Goal: Information Seeking & Learning: Learn about a topic

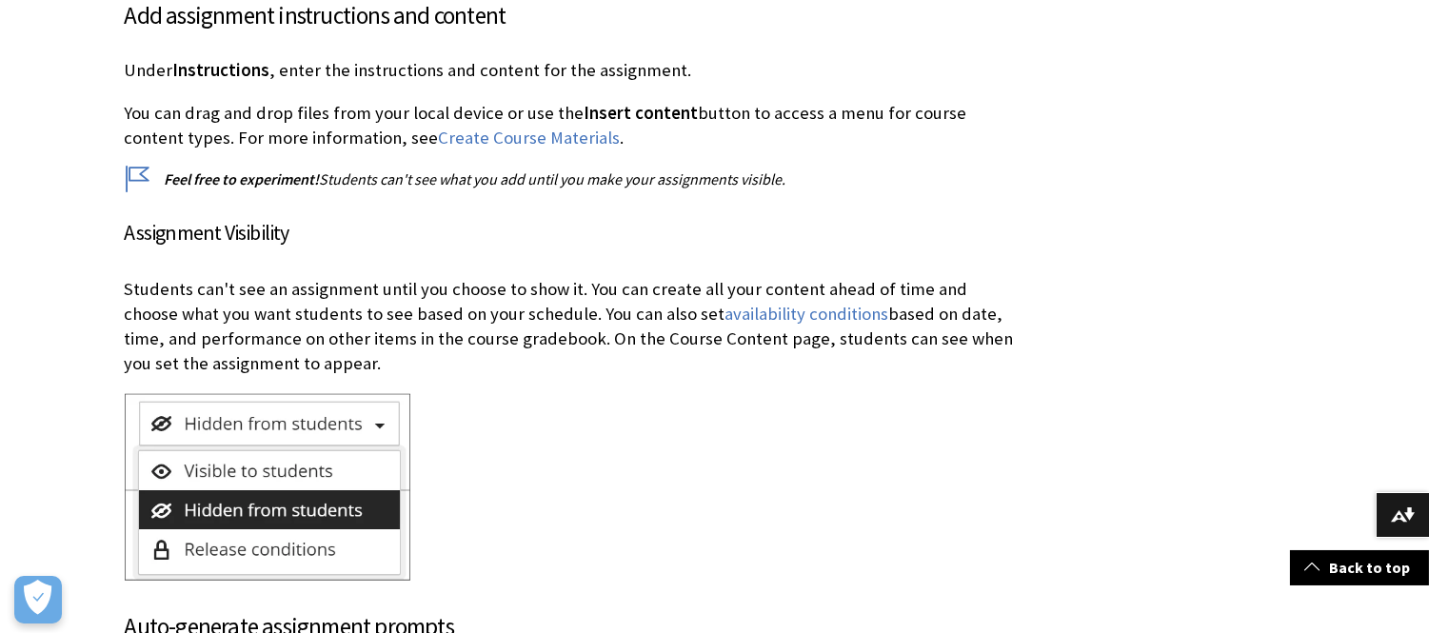
scroll to position [3138, 0]
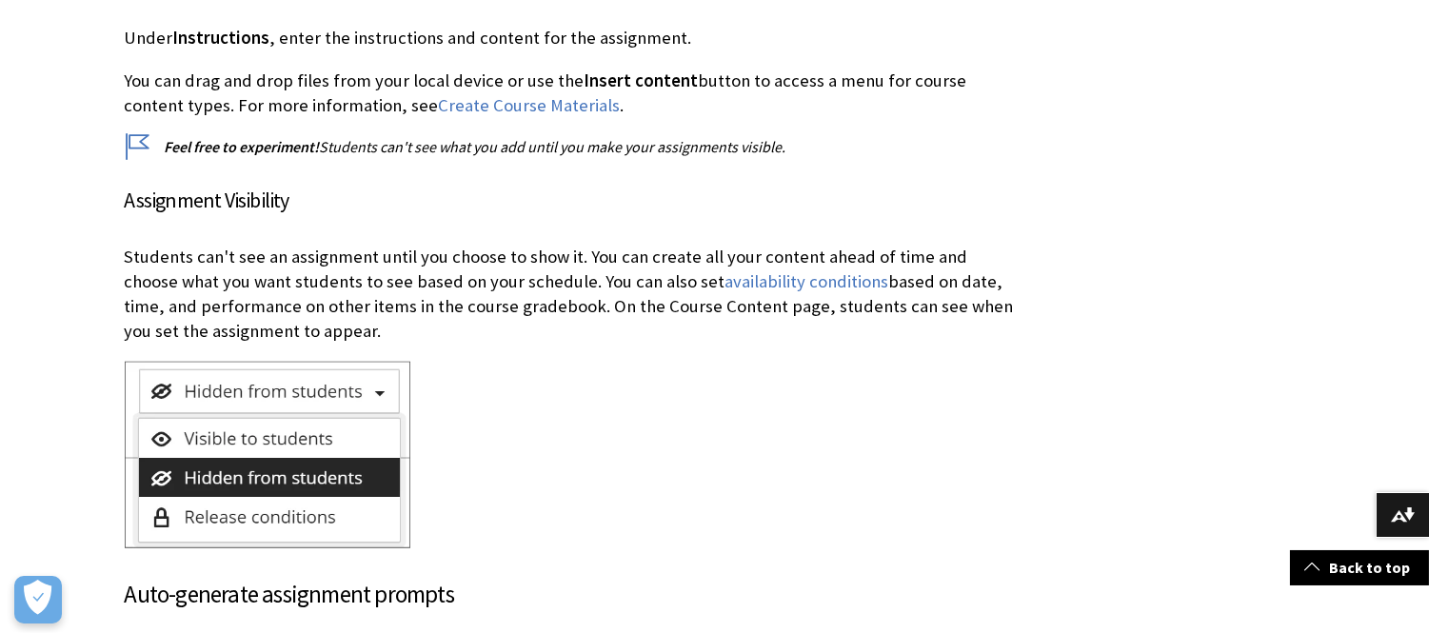
drag, startPoint x: 335, startPoint y: 306, endPoint x: 236, endPoint y: 300, distance: 99.2
copy div "Assignment Visibility Students can't see an assignment until you choose to show…"
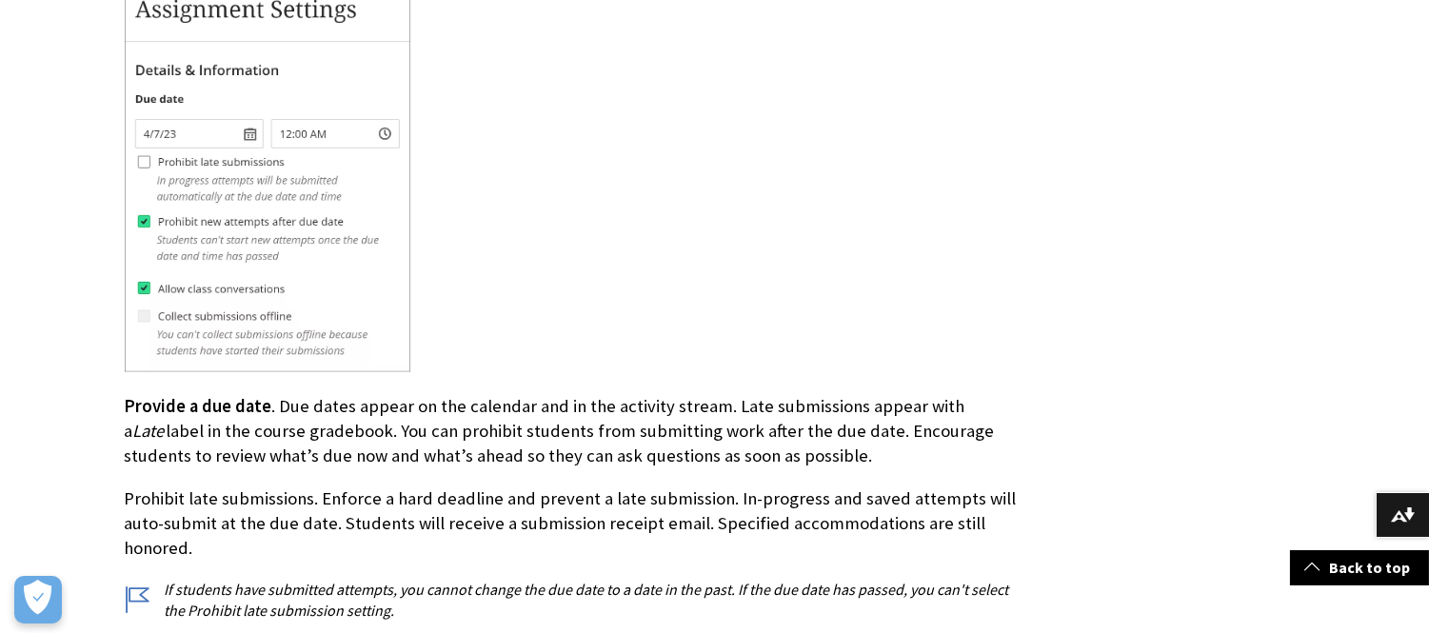
scroll to position [6342, 0]
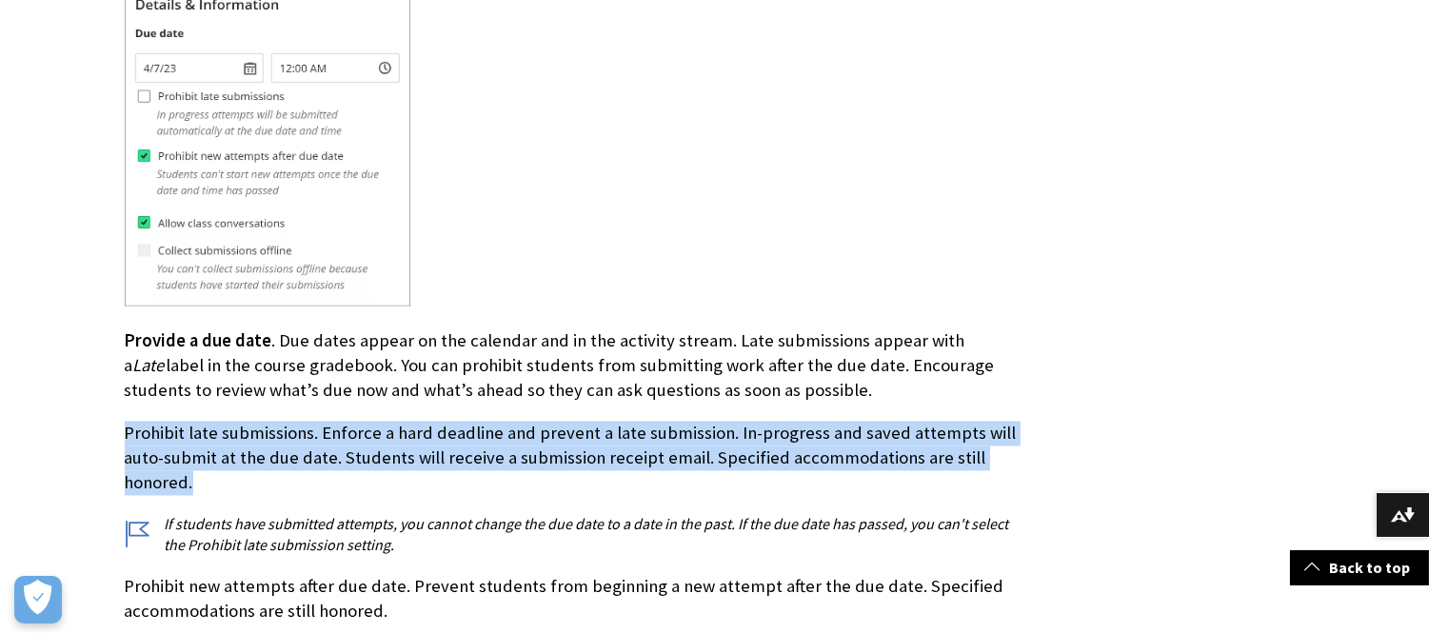
drag, startPoint x: 194, startPoint y: 465, endPoint x: 171, endPoint y: 450, distance: 27.0
copy p "Prohibit late submissions. Enforce a hard deadline and prevent a late submissio…"
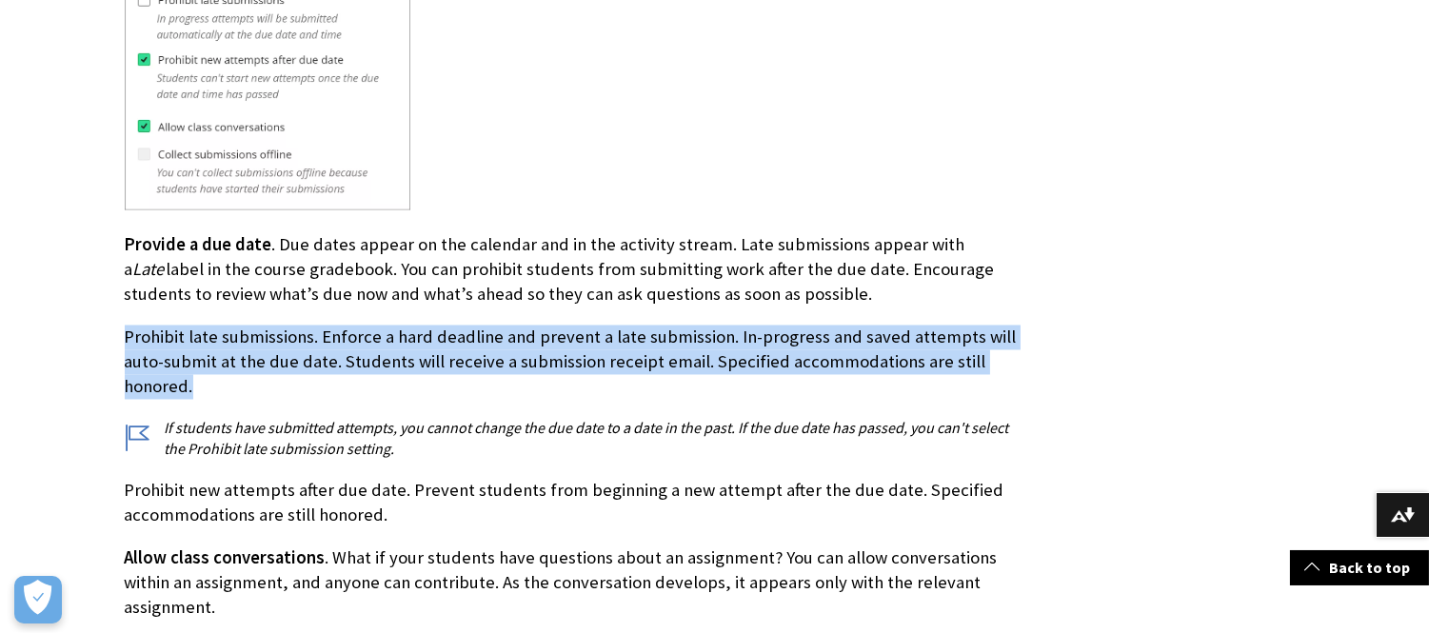
drag, startPoint x: 421, startPoint y: 497, endPoint x: 111, endPoint y: 477, distance: 310.1
copy p "Prohibit new attempts after due date. Prevent students from beginning a new att…"
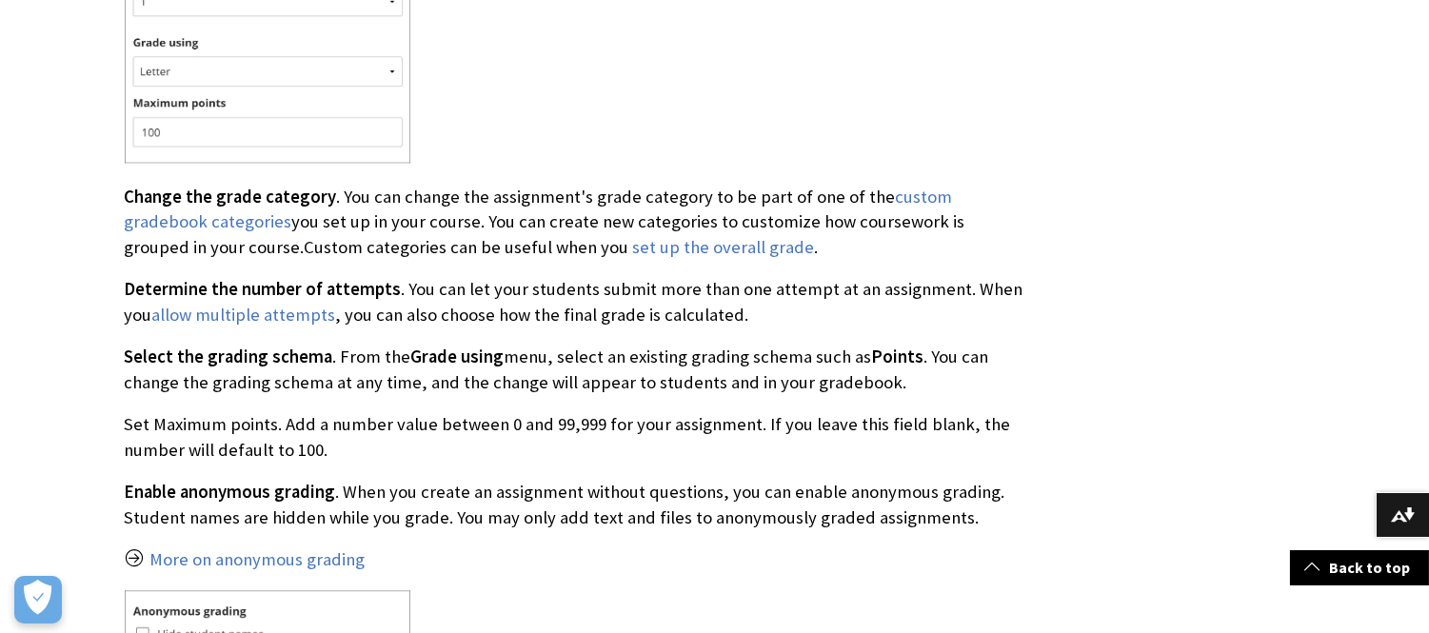
scroll to position [7944, 0]
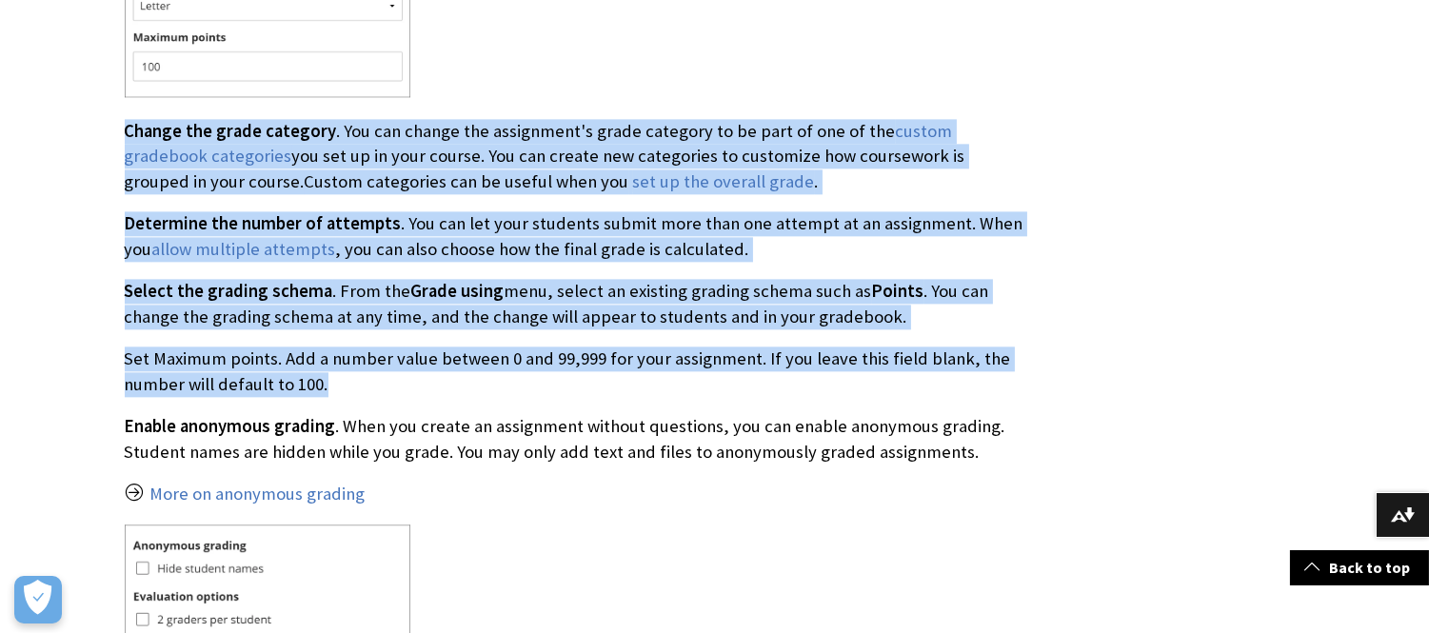
drag, startPoint x: 335, startPoint y: 359, endPoint x: 108, endPoint y: 108, distance: 339.1
copy div "Change the grade category . You can change the assignment's grade category to b…"
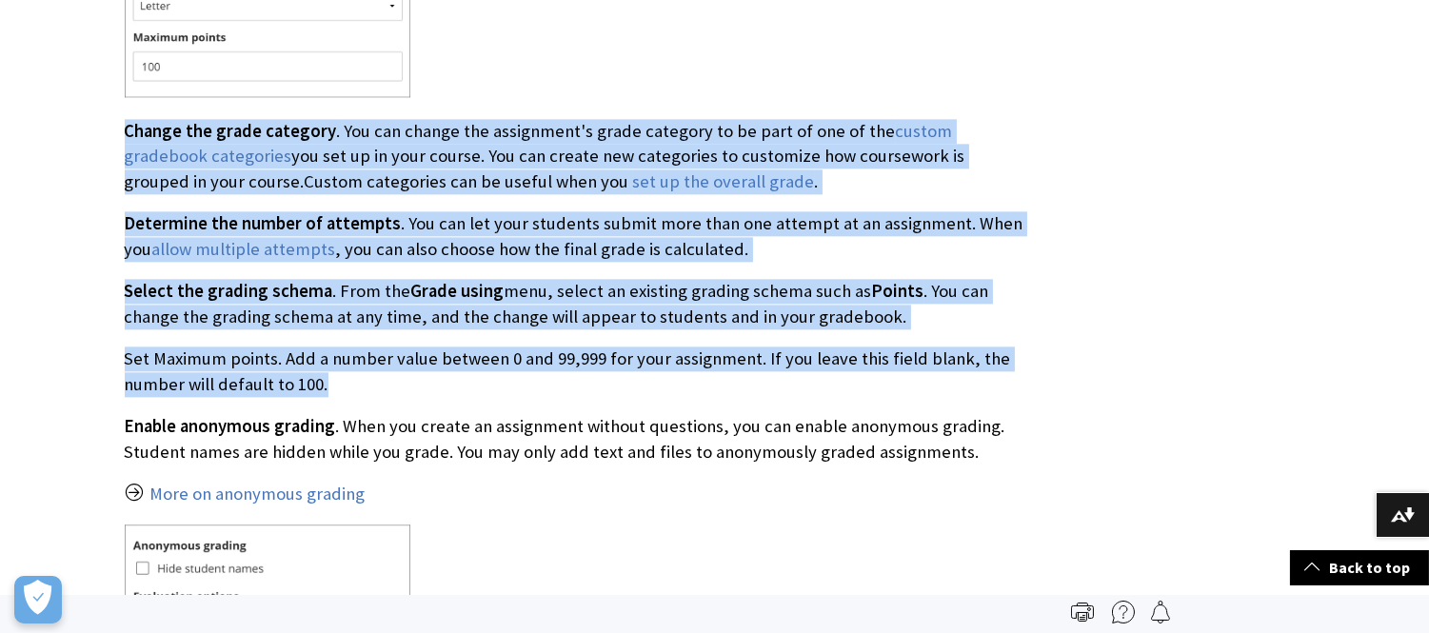
scroll to position [7452, 0]
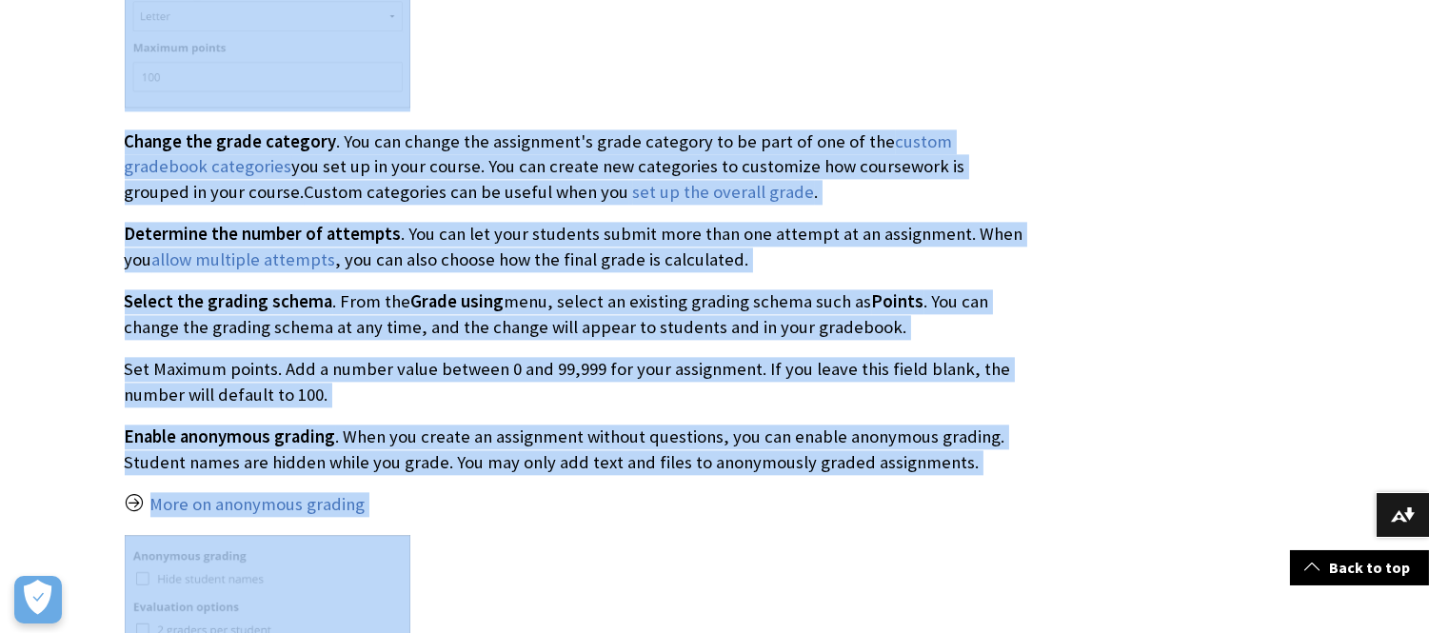
scroll to position [7935, 0]
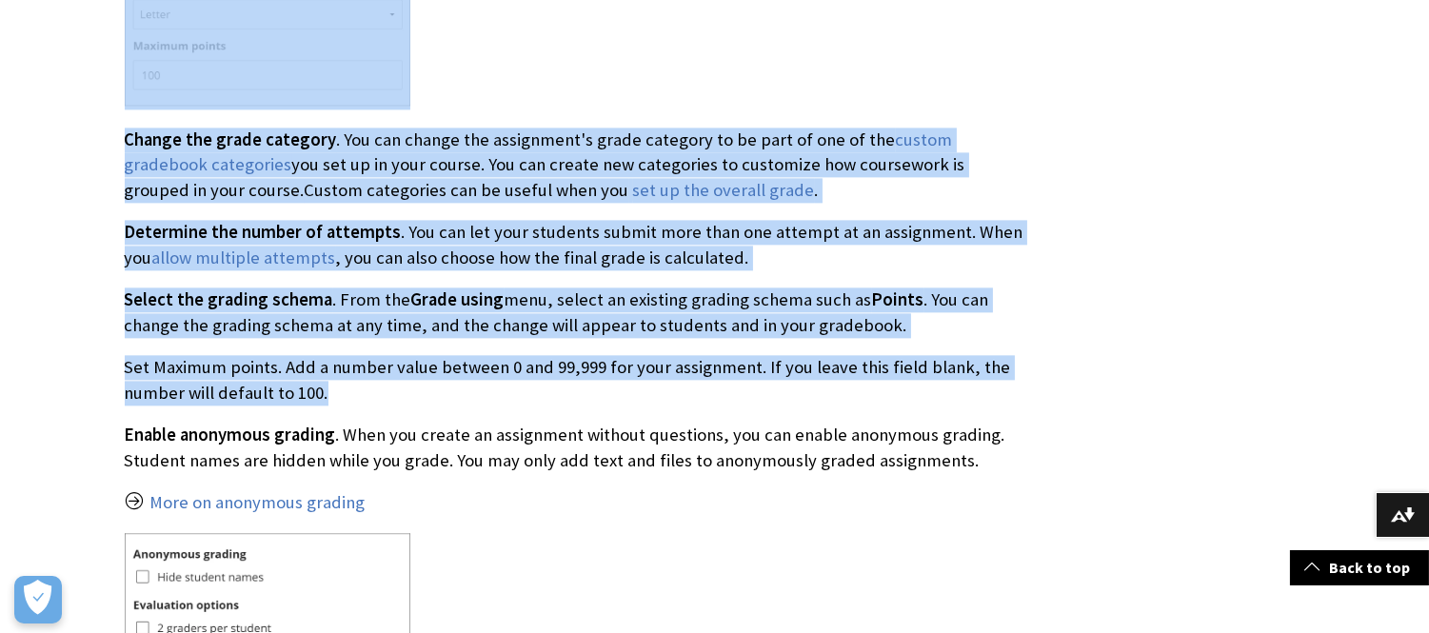
drag, startPoint x: 130, startPoint y: 175, endPoint x: 557, endPoint y: 369, distance: 469.2
click at [557, 369] on div "Grading & Submissions Grading & Submissions provides options for assignment typ…" at bounding box center [574, 493] width 899 height 1578
copy div "Grading & Submissions Grading & Submissions provides options for assignment typ…"
click at [653, 263] on div "Grading & Submissions Grading & Submissions provides options for assignment typ…" at bounding box center [574, 493] width 899 height 1578
click at [833, 156] on p "Change the grade category . You can change the assignment's grade category to b…" at bounding box center [574, 165] width 899 height 75
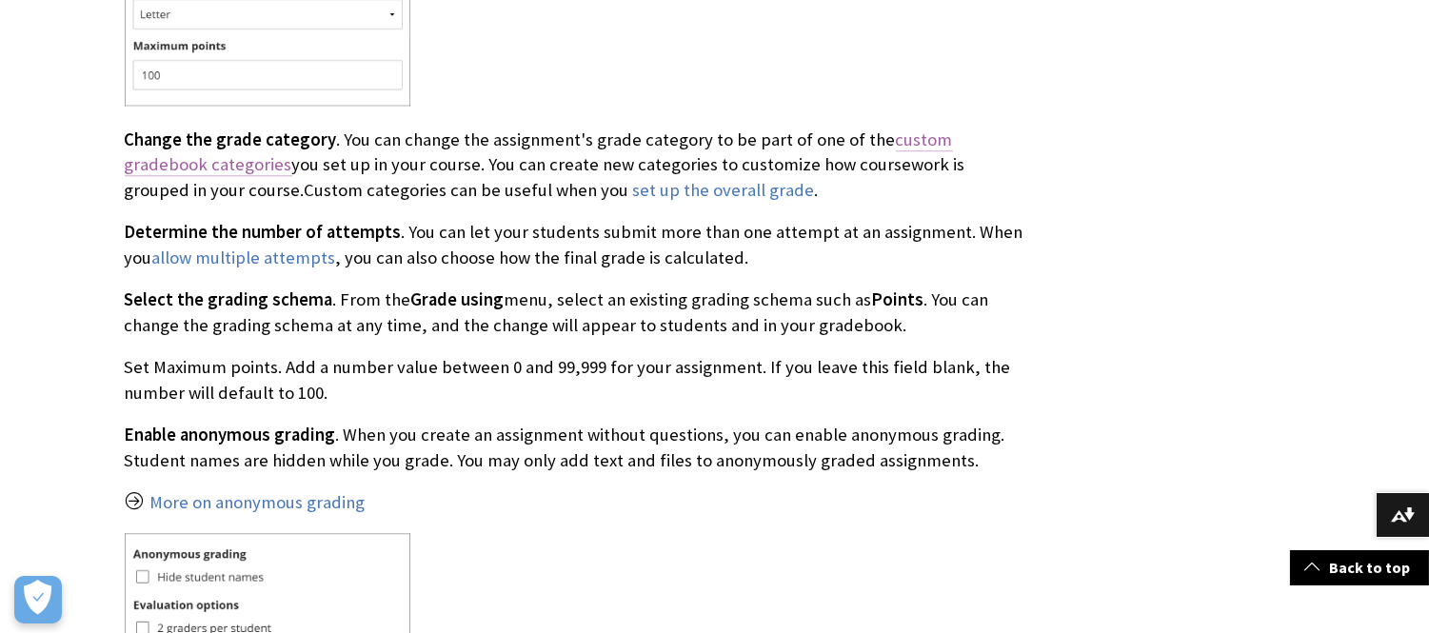
click at [928, 129] on link "custom gradebook categories" at bounding box center [539, 153] width 828 height 48
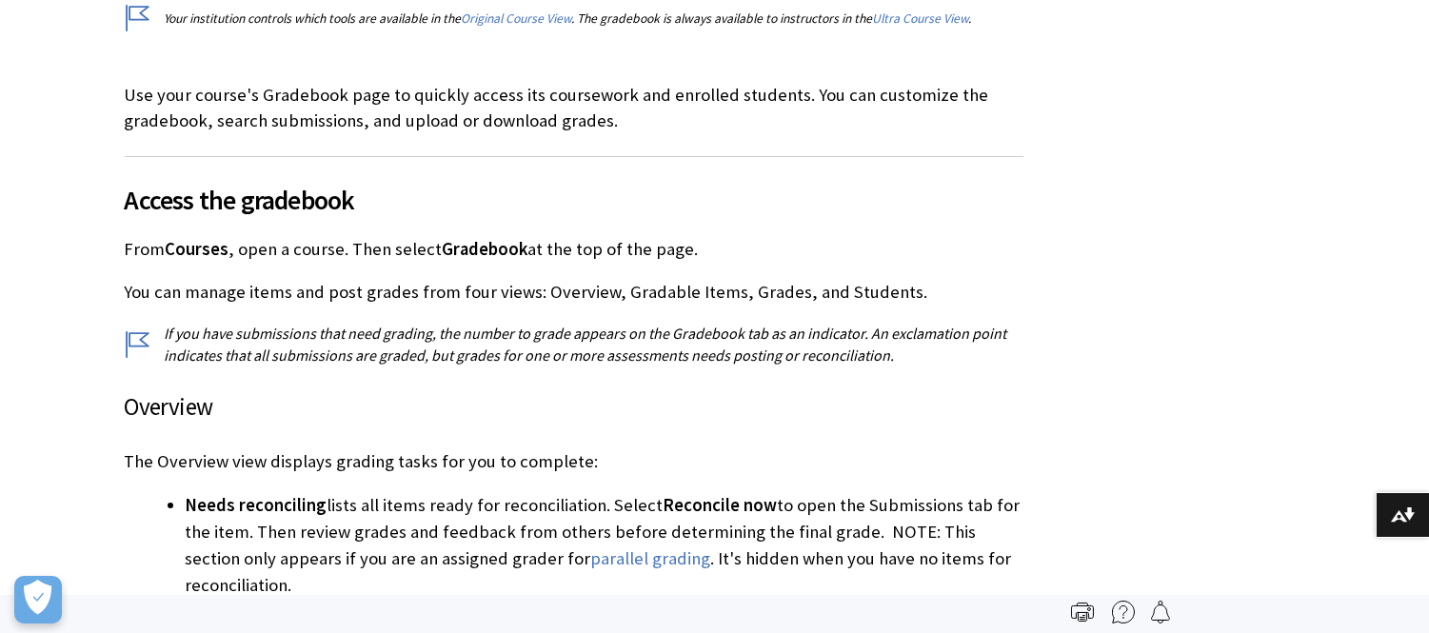
scroll to position [797, 0]
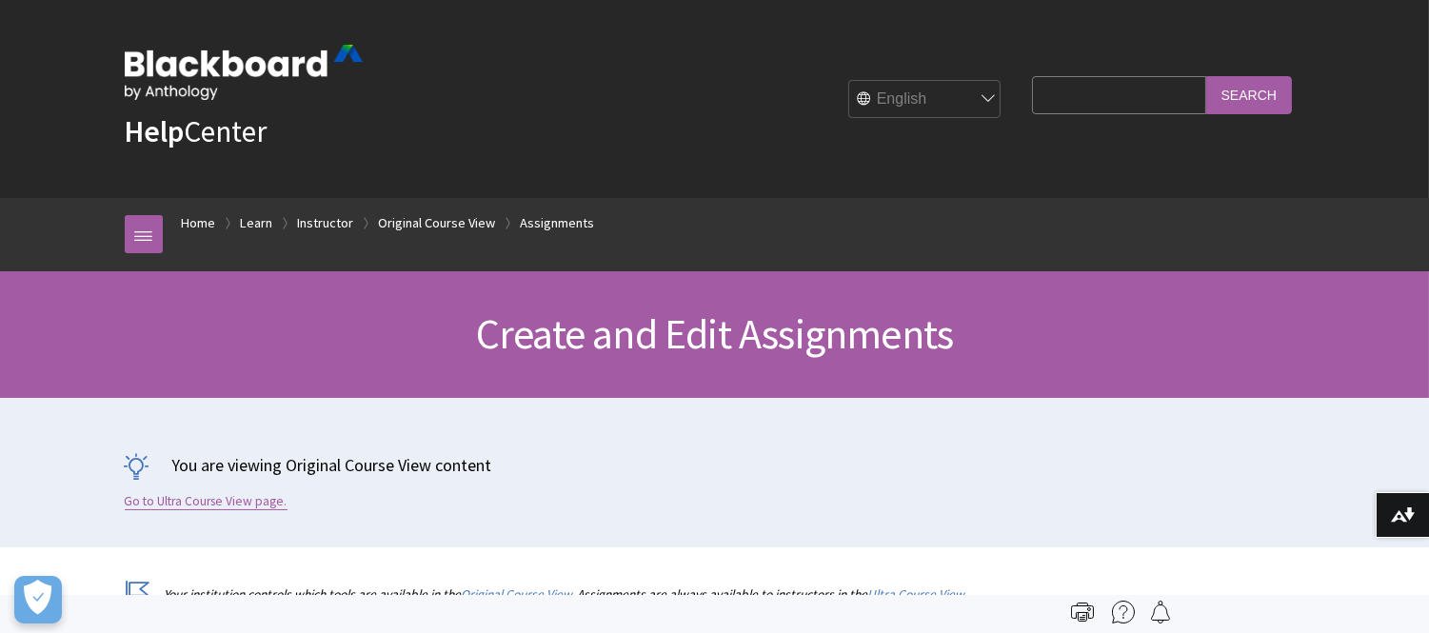
click at [209, 505] on link "Go to Ultra Course View page." at bounding box center [206, 501] width 163 height 17
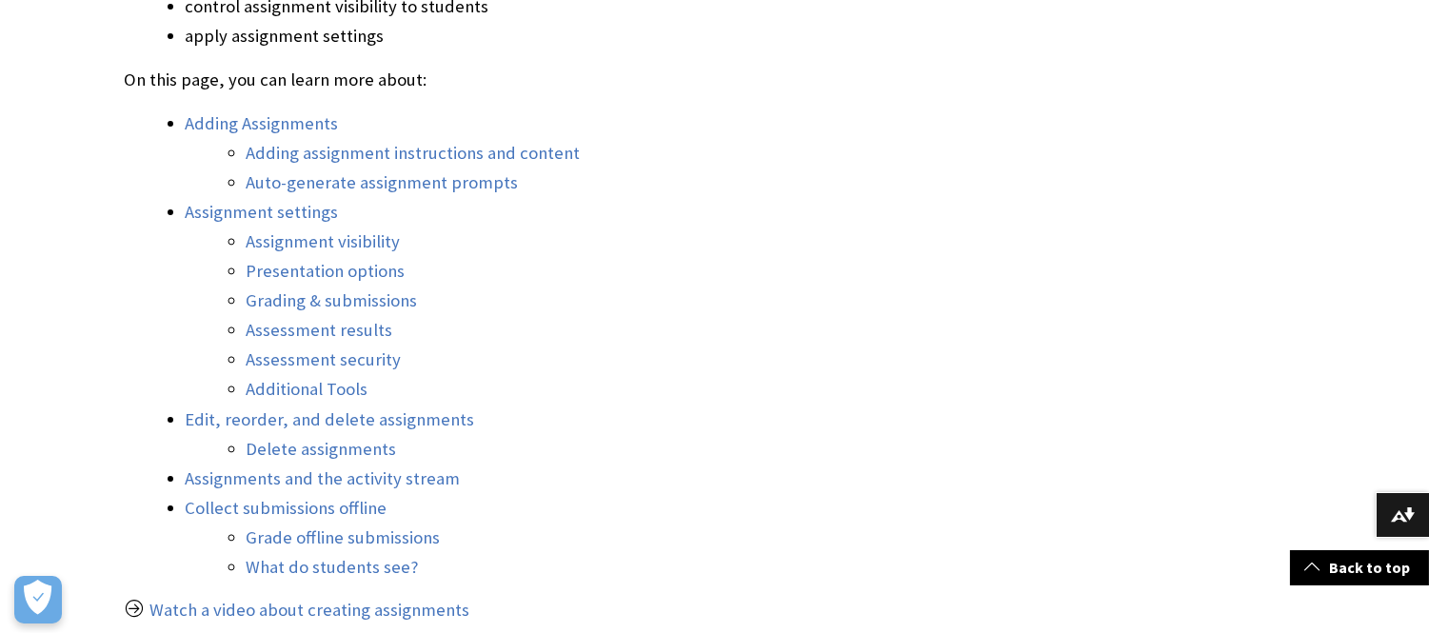
scroll to position [981, 0]
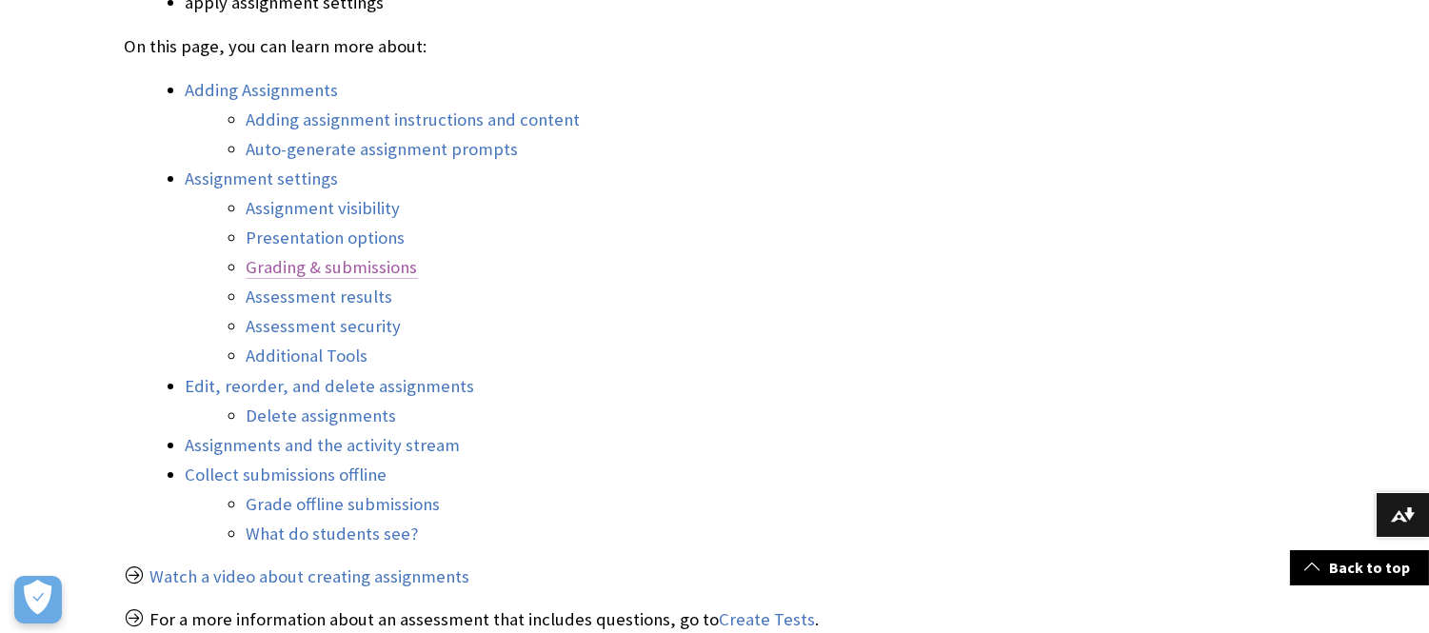
click at [364, 261] on link "Grading & submissions" at bounding box center [332, 267] width 171 height 23
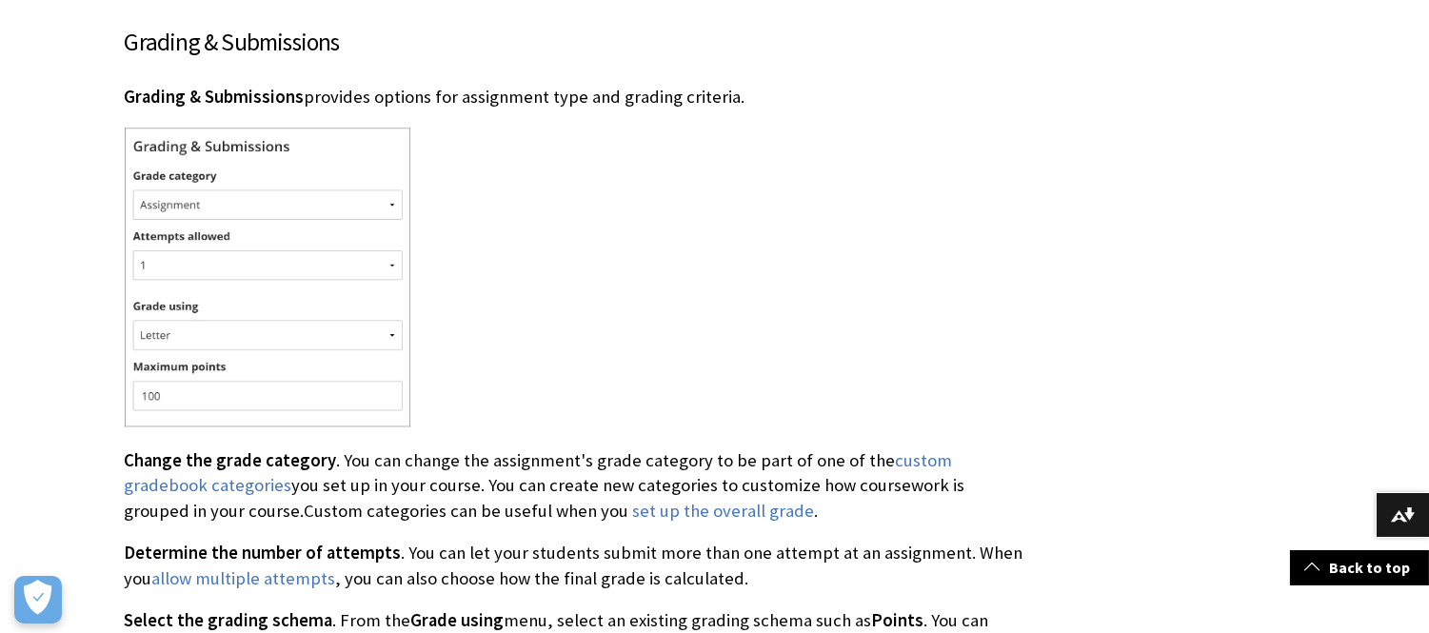
click at [386, 177] on img at bounding box center [268, 277] width 286 height 299
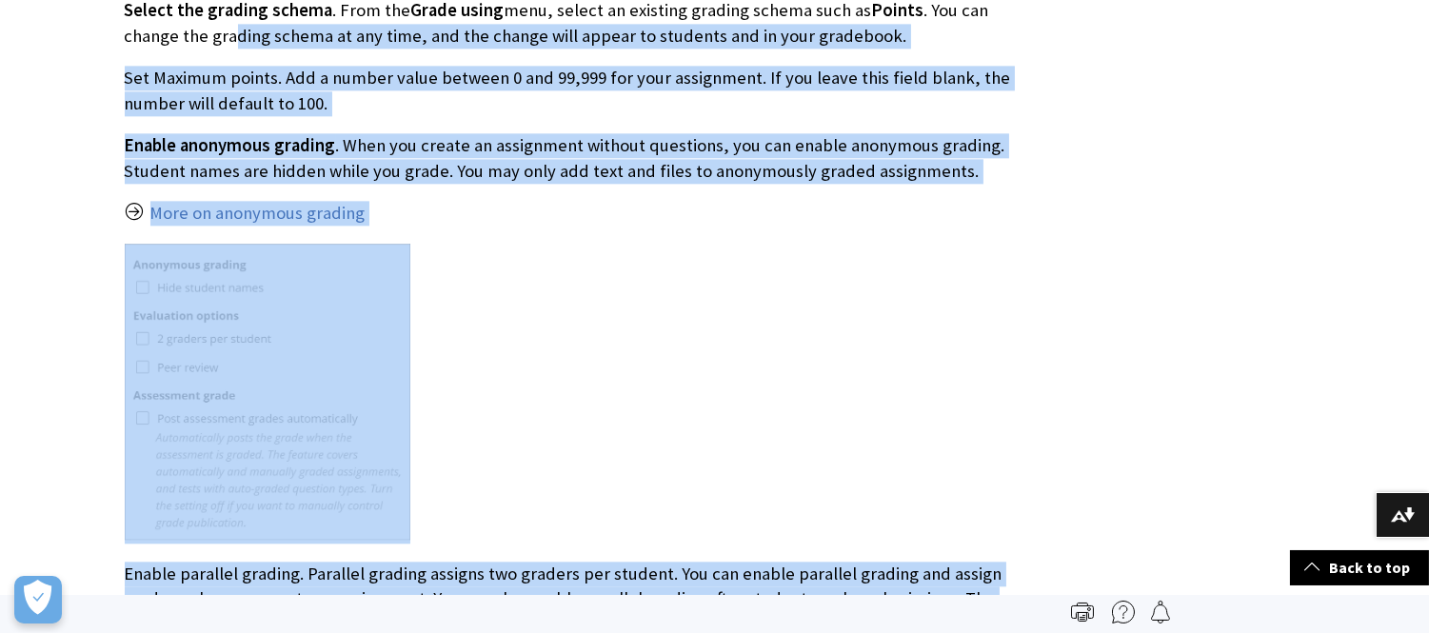
scroll to position [8187, 0]
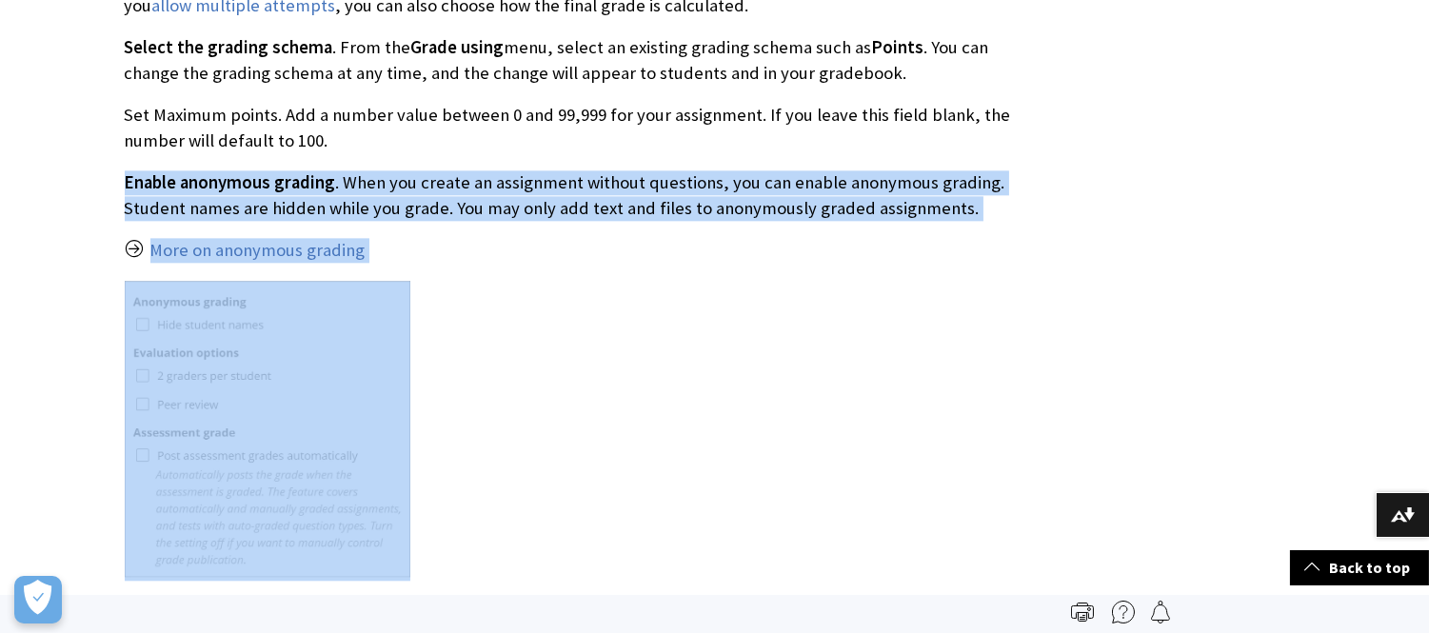
drag, startPoint x: 438, startPoint y: 434, endPoint x: 118, endPoint y: 155, distance: 424.5
copy div "Enable anonymous grading . When you create an assignment without questions, you…"
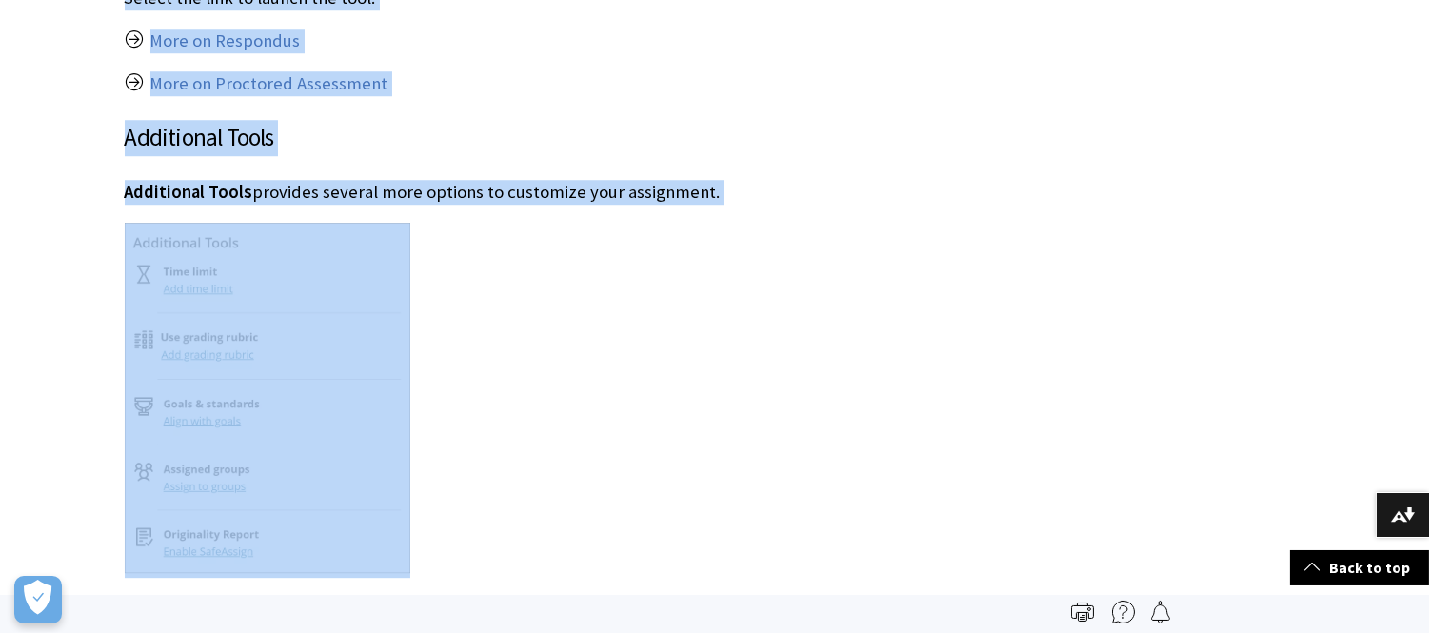
scroll to position [9744, 0]
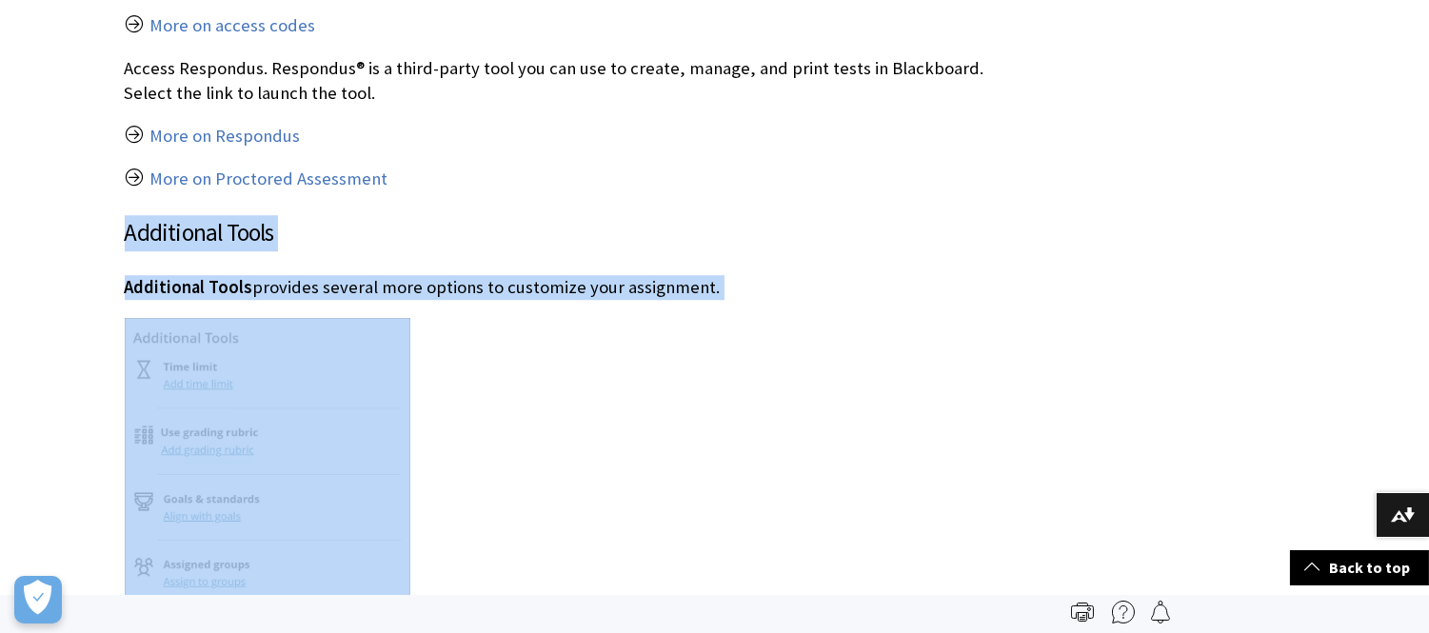
drag, startPoint x: 873, startPoint y: 548, endPoint x: 97, endPoint y: 181, distance: 858.3
copy div "Additional Tools Additional Tools provides several more options to customize yo…"
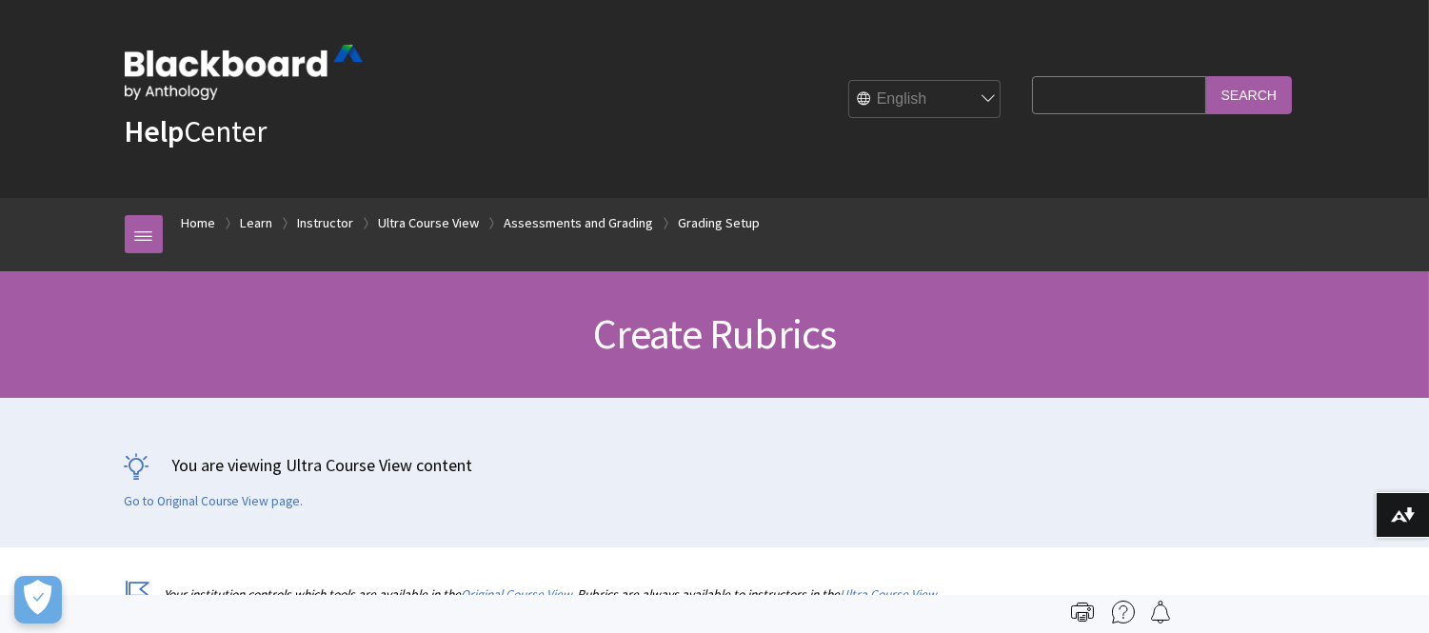
scroll to position [2982, 0]
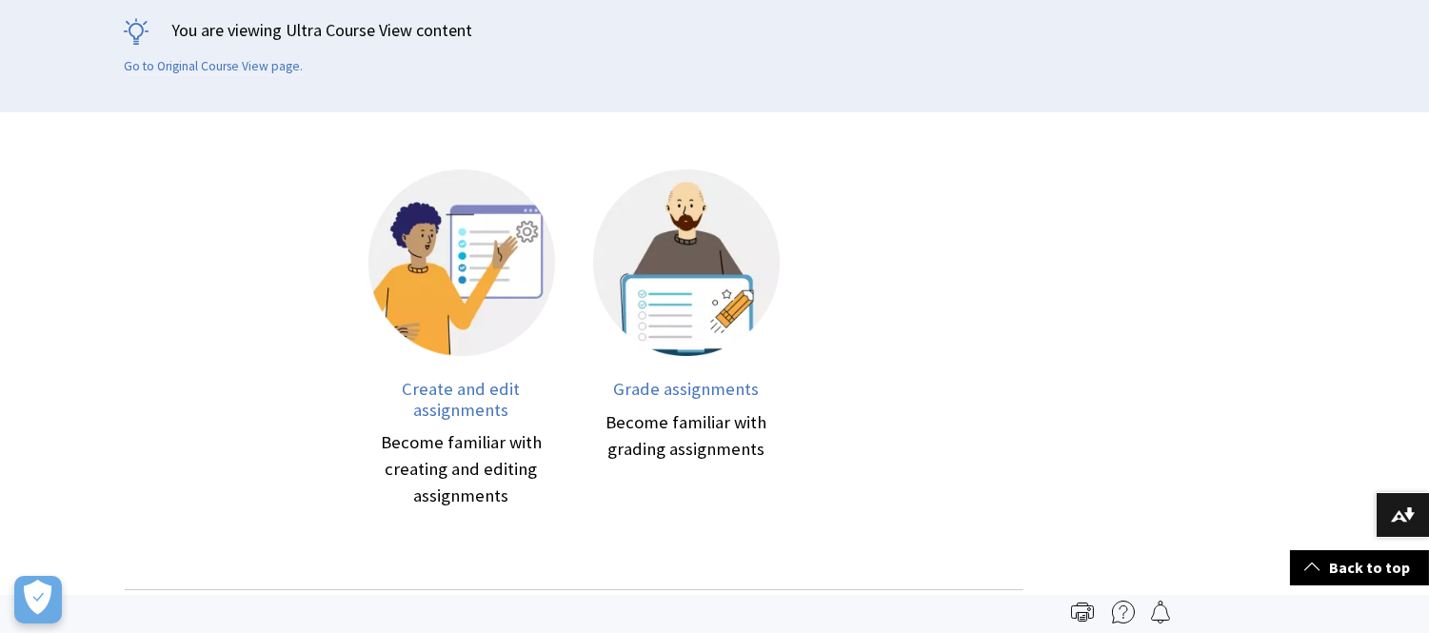
scroll to position [2982, 0]
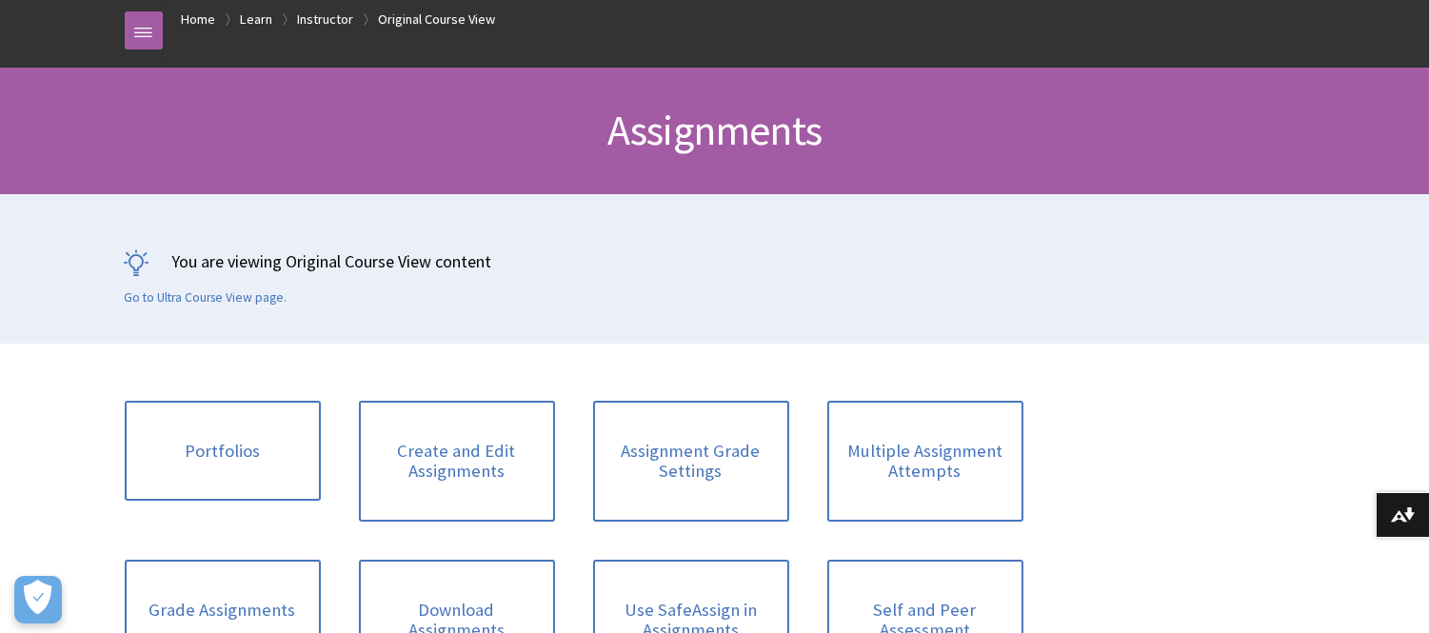
scroll to position [201, 0]
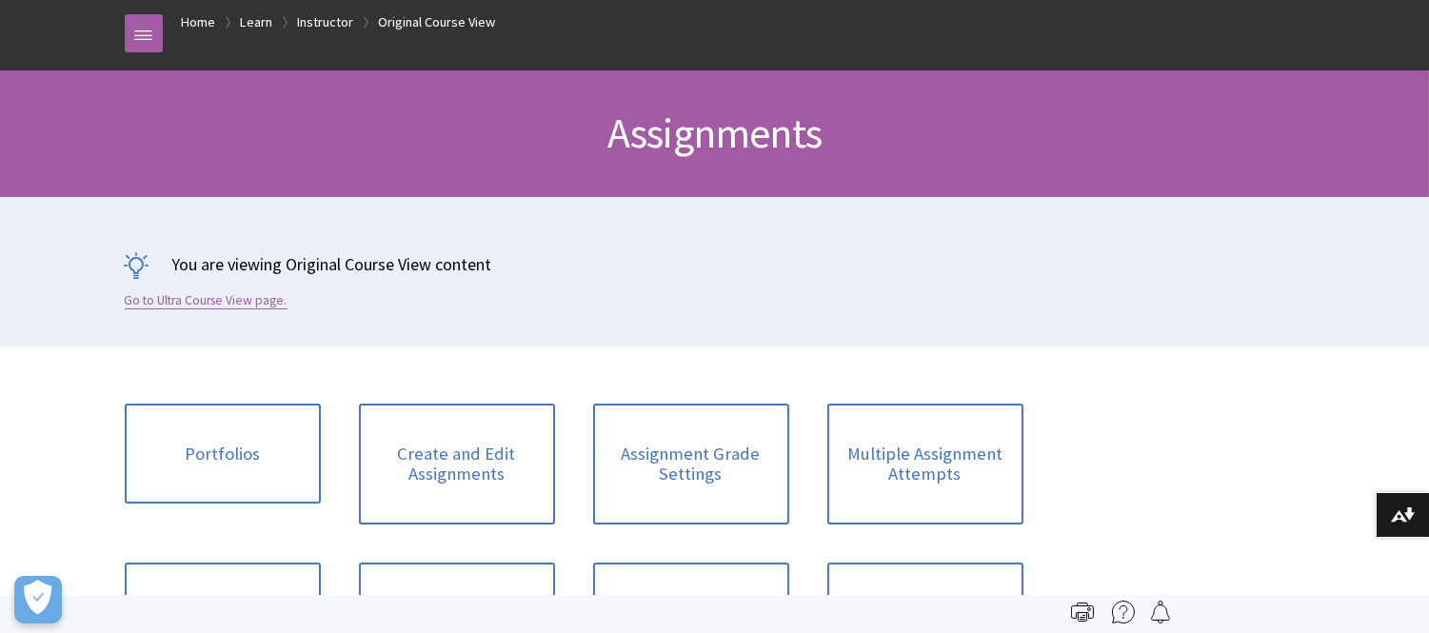
click at [217, 300] on link "Go to Ultra Course View page." at bounding box center [206, 300] width 163 height 17
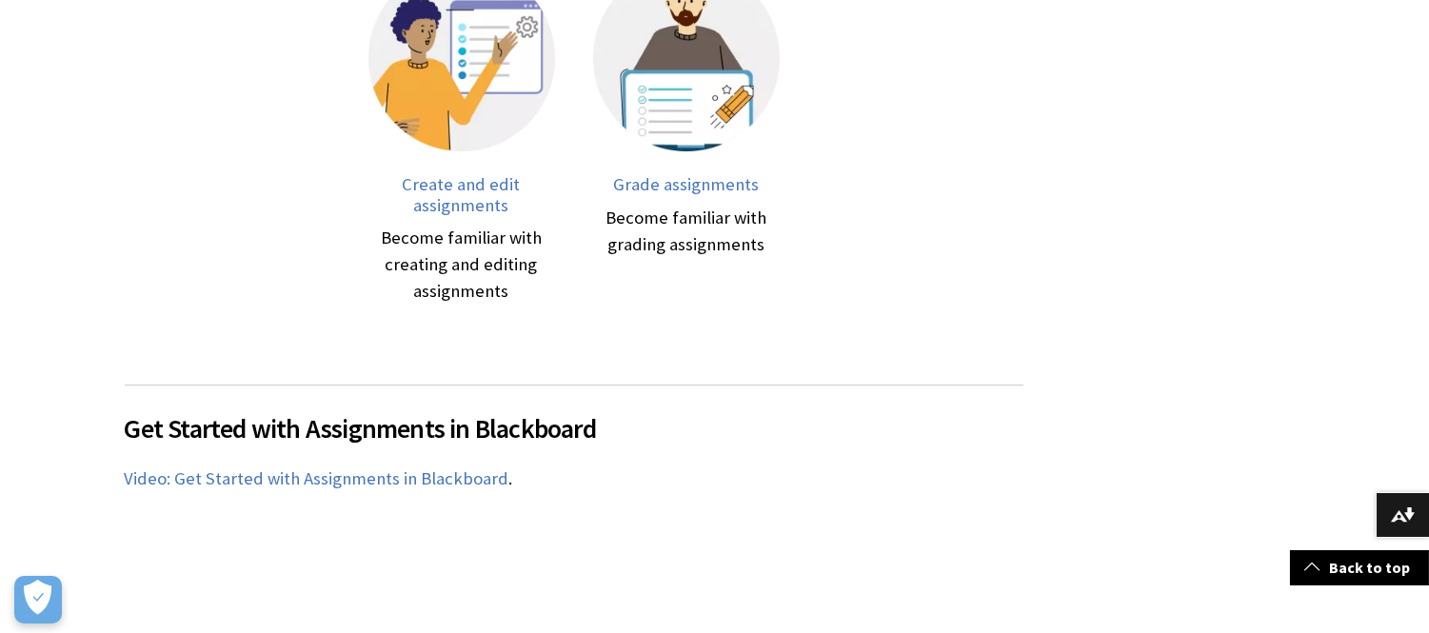
scroll to position [653, 0]
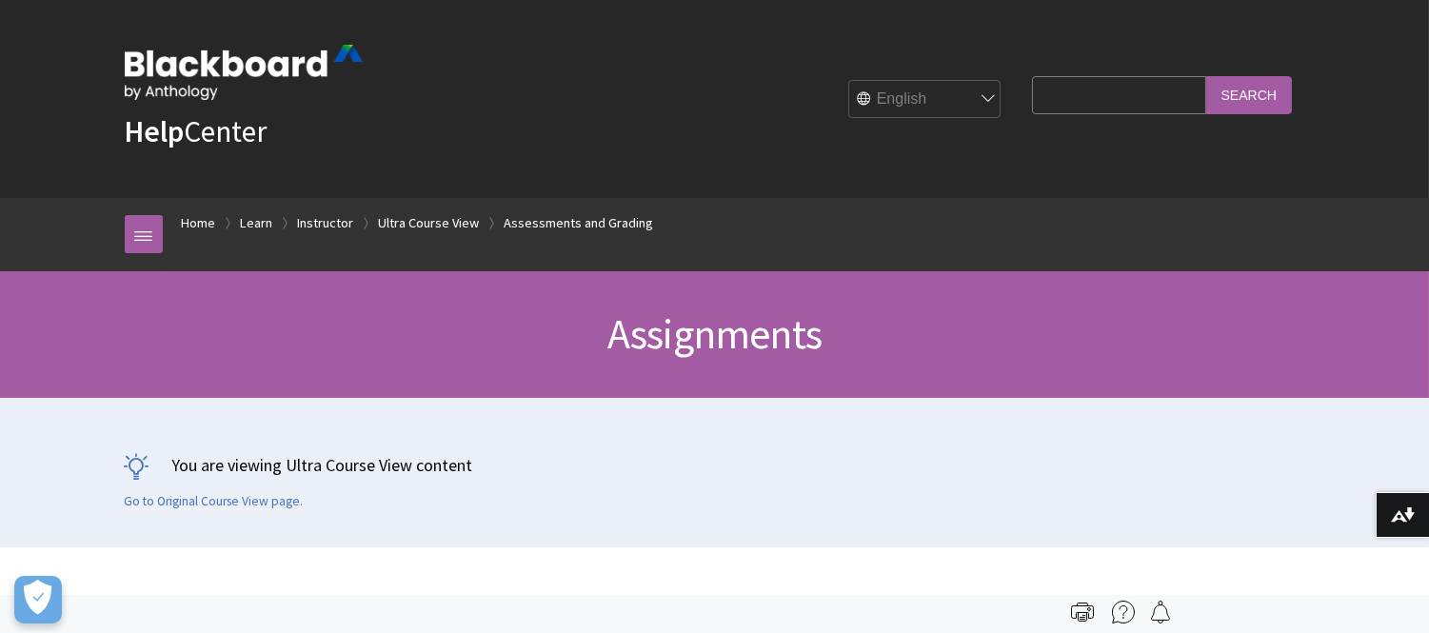
scroll to position [65, 0]
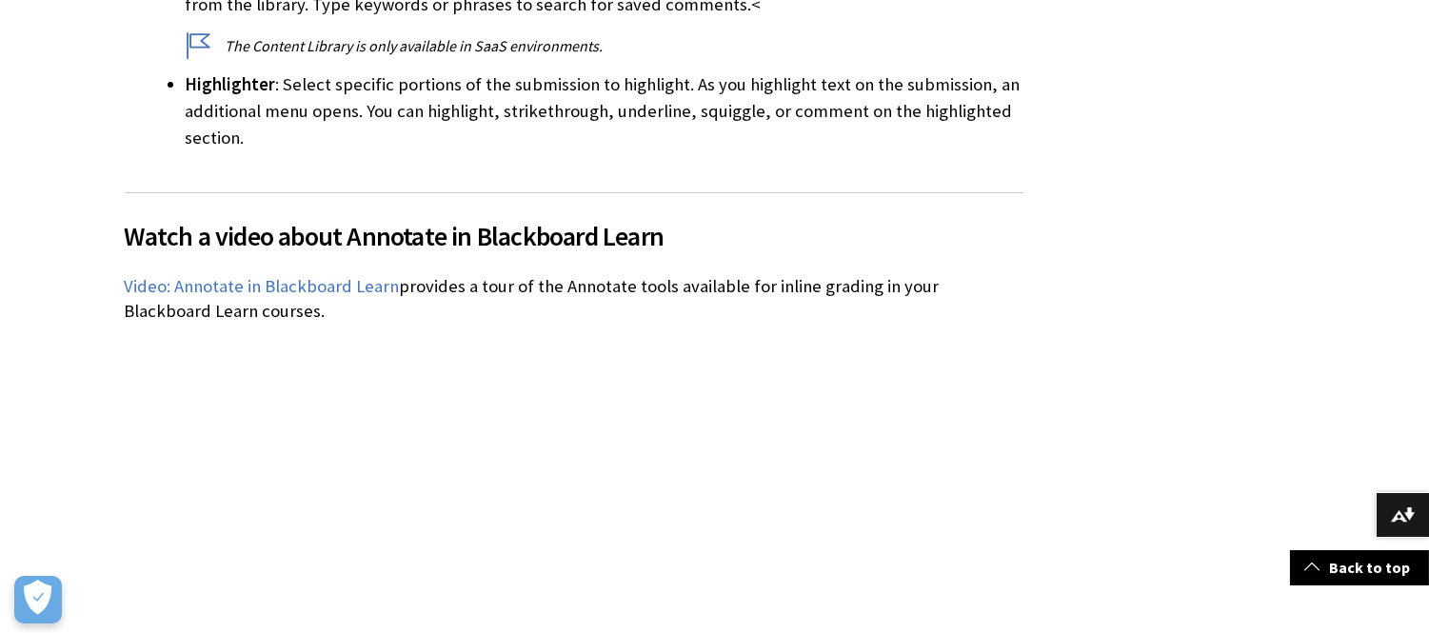
scroll to position [2954, 0]
